Goal: Find specific page/section: Find specific page/section

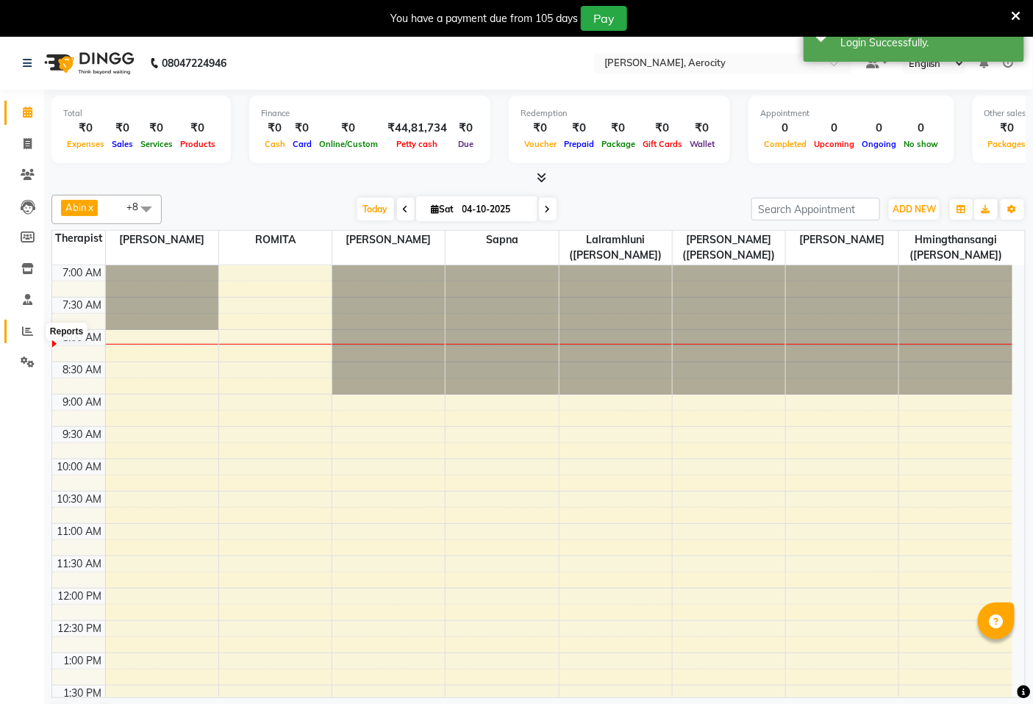
click at [23, 329] on icon at bounding box center [27, 331] width 11 height 11
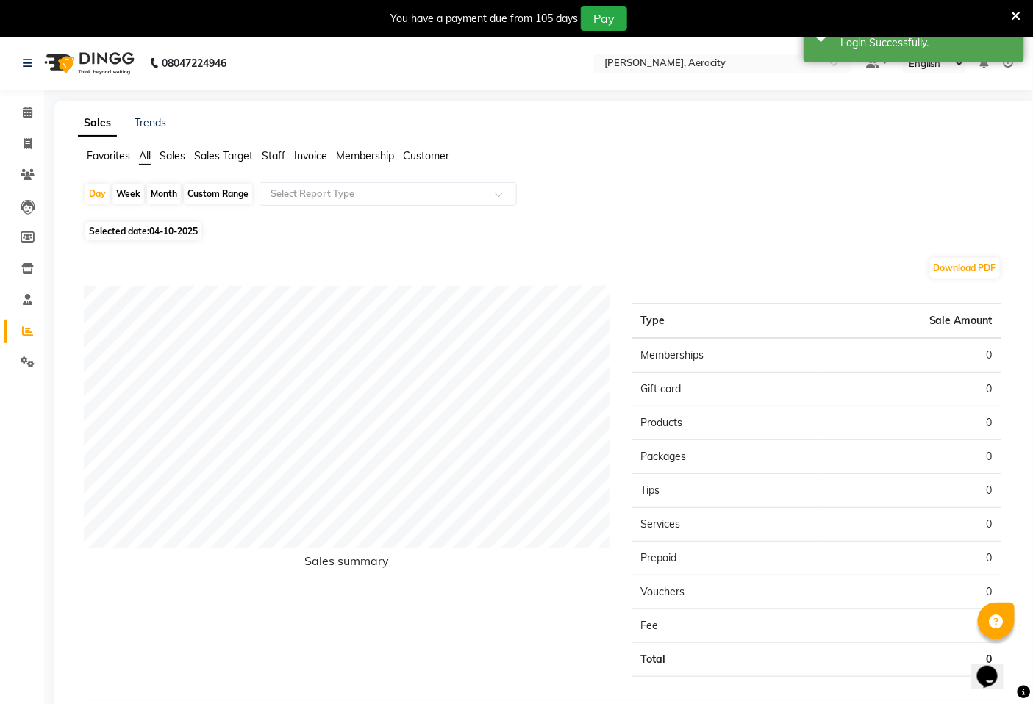
click at [237, 150] on span "Sales Target" at bounding box center [223, 155] width 59 height 13
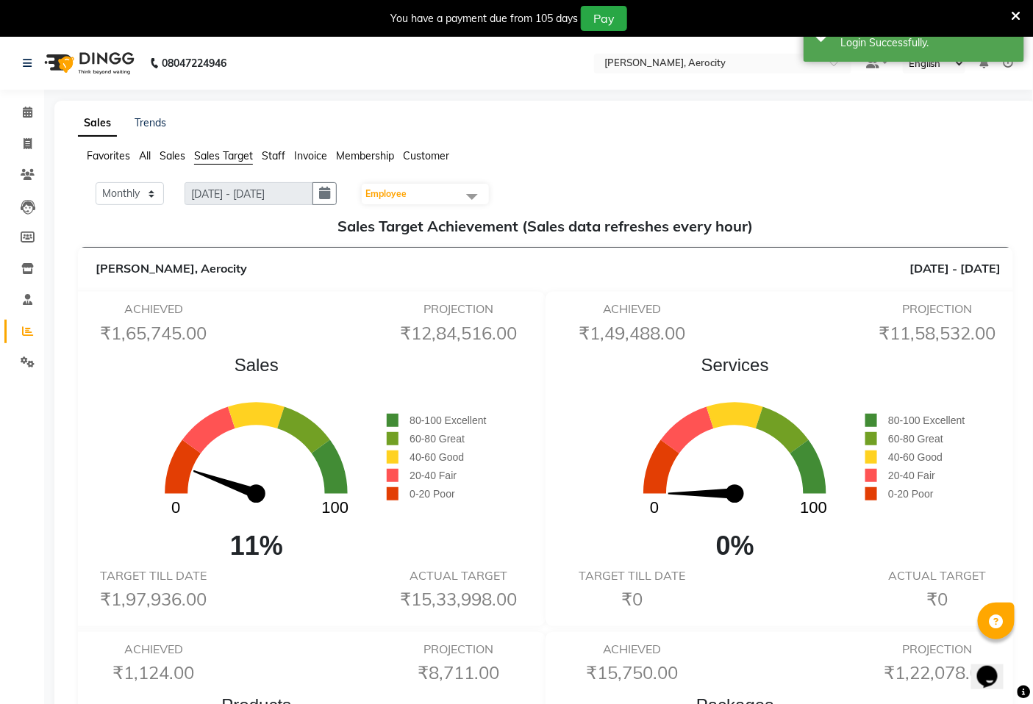
click at [1010, 65] on icon at bounding box center [1008, 63] width 10 height 10
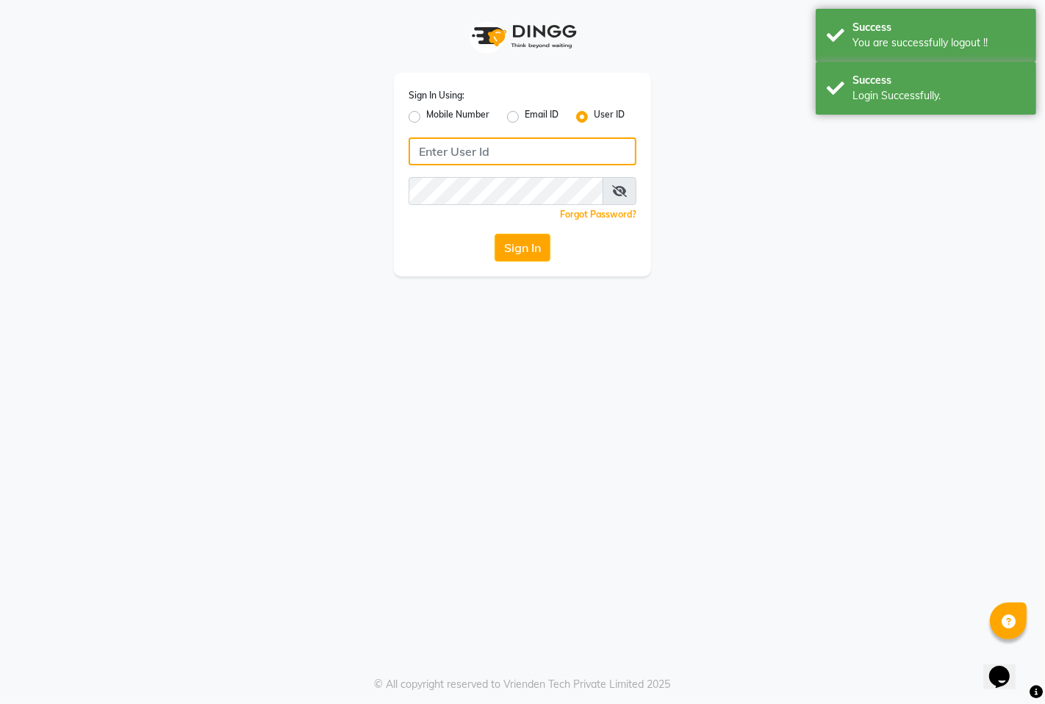
type input "9366908950"
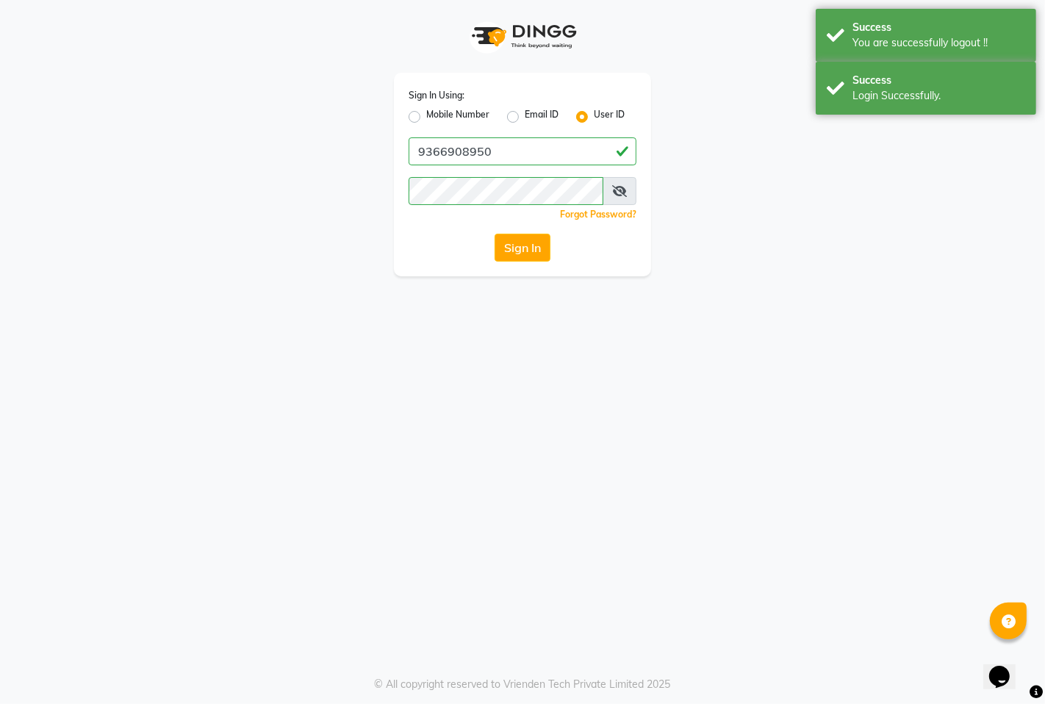
click at [442, 110] on label "Mobile Number" at bounding box center [457, 117] width 63 height 18
click at [436, 110] on input "Mobile Number" at bounding box center [431, 113] width 10 height 10
radio input "true"
radio input "false"
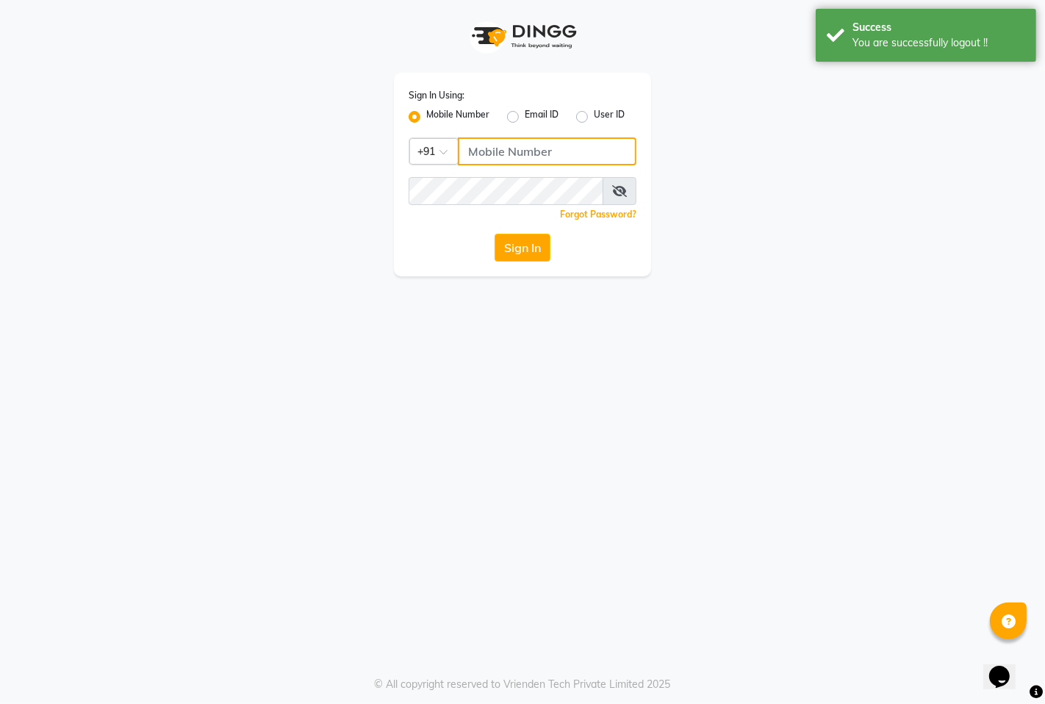
click at [495, 145] on input "Username" at bounding box center [547, 151] width 179 height 28
type input "7389901811"
click at [513, 251] on button "Sign In" at bounding box center [523, 248] width 56 height 28
